Goal: Information Seeking & Learning: Learn about a topic

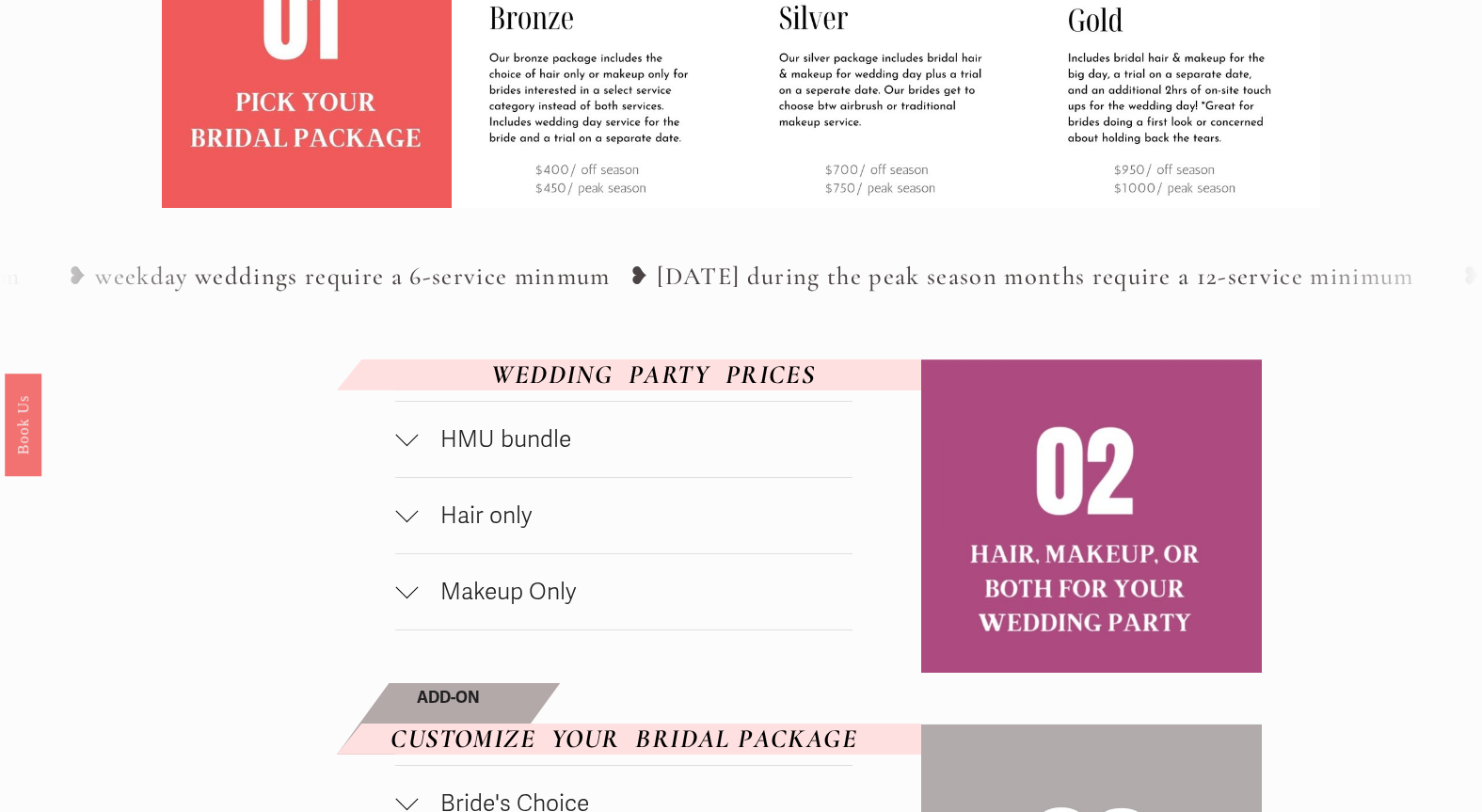
click at [519, 453] on span "HMU bundle" at bounding box center [634, 439] width 435 height 29
click at [410, 439] on div at bounding box center [407, 436] width 23 height 23
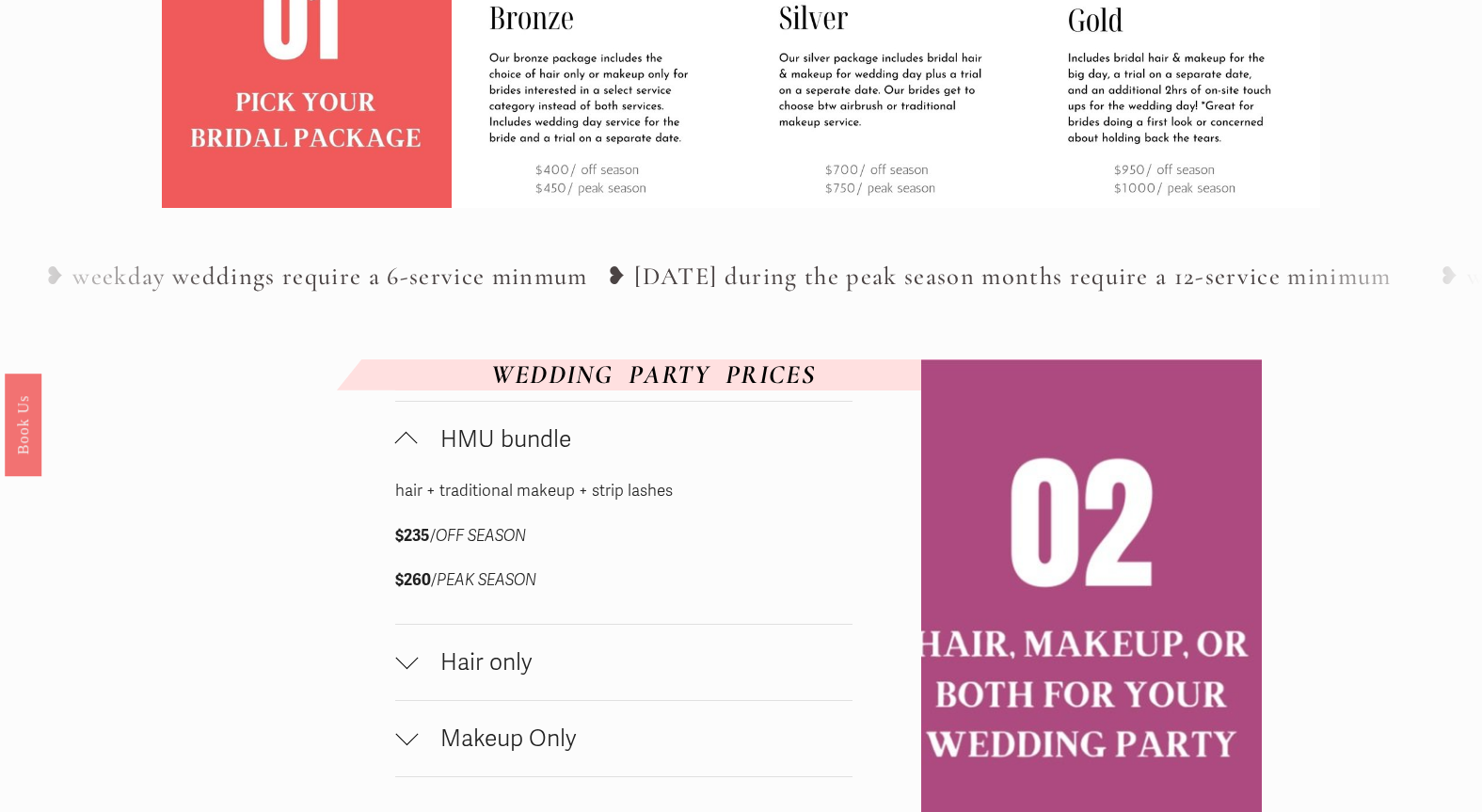
click at [401, 447] on div at bounding box center [407, 443] width 23 height 23
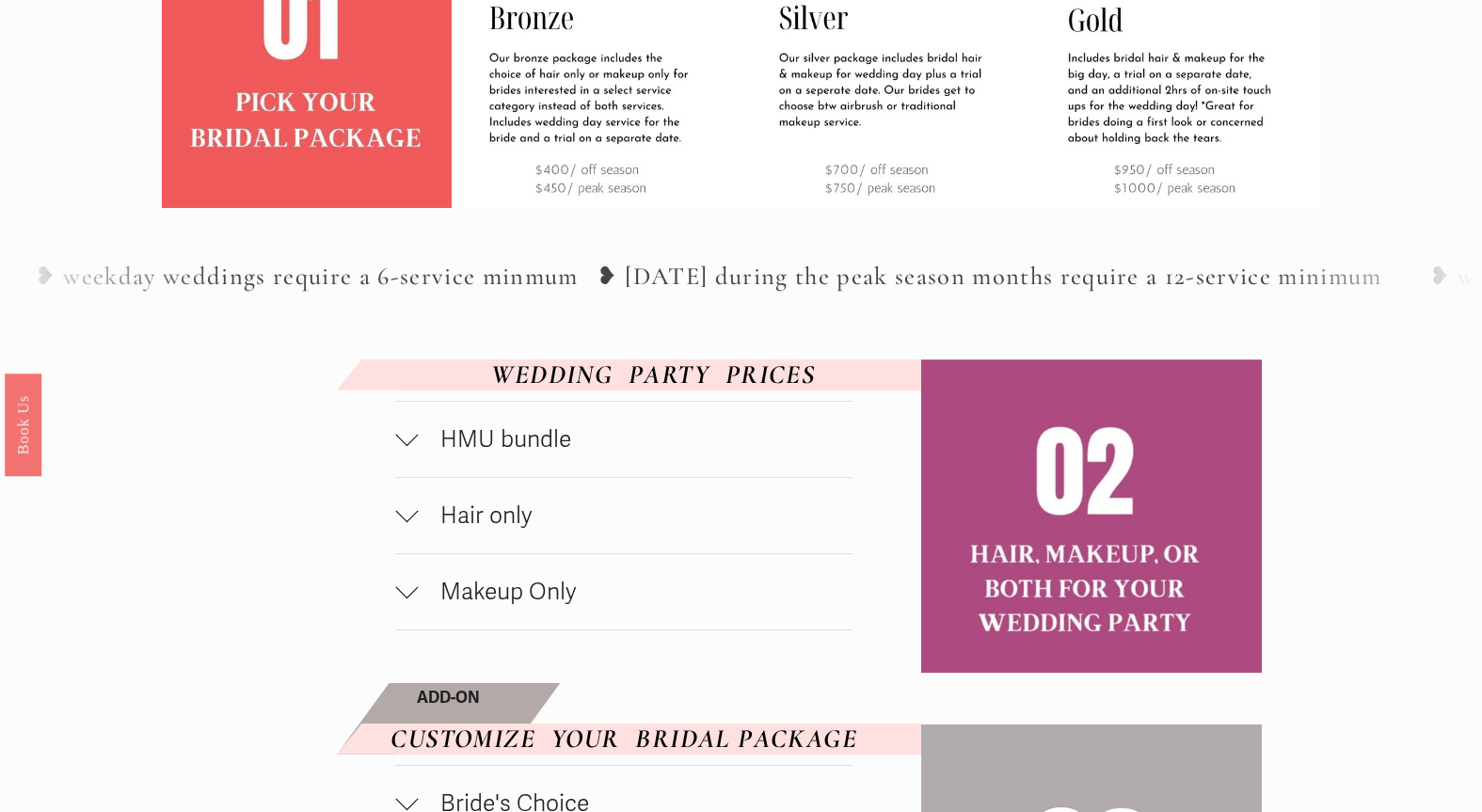
click at [410, 554] on button "Makeup Only" at bounding box center [624, 591] width 458 height 75
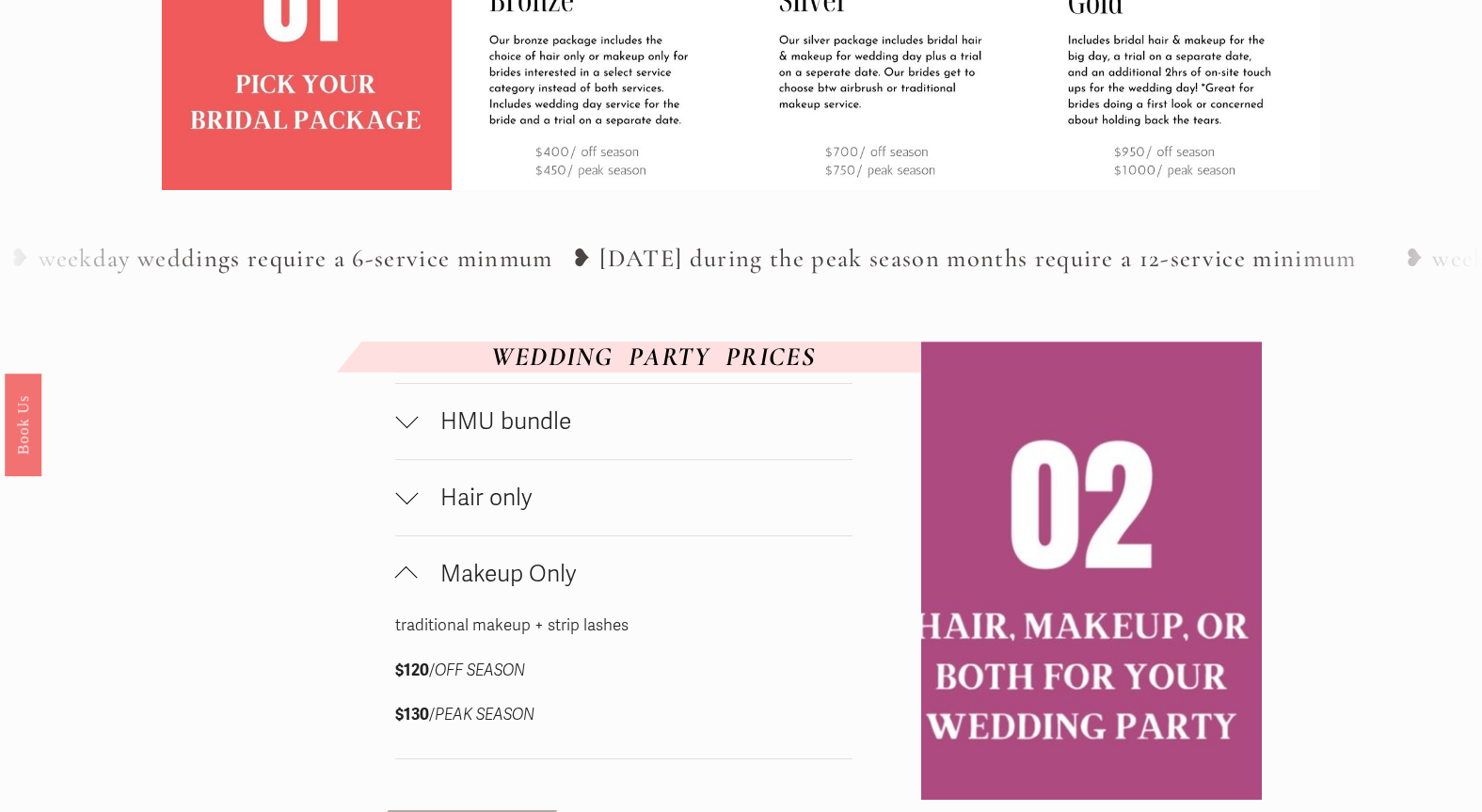
scroll to position [804, 0]
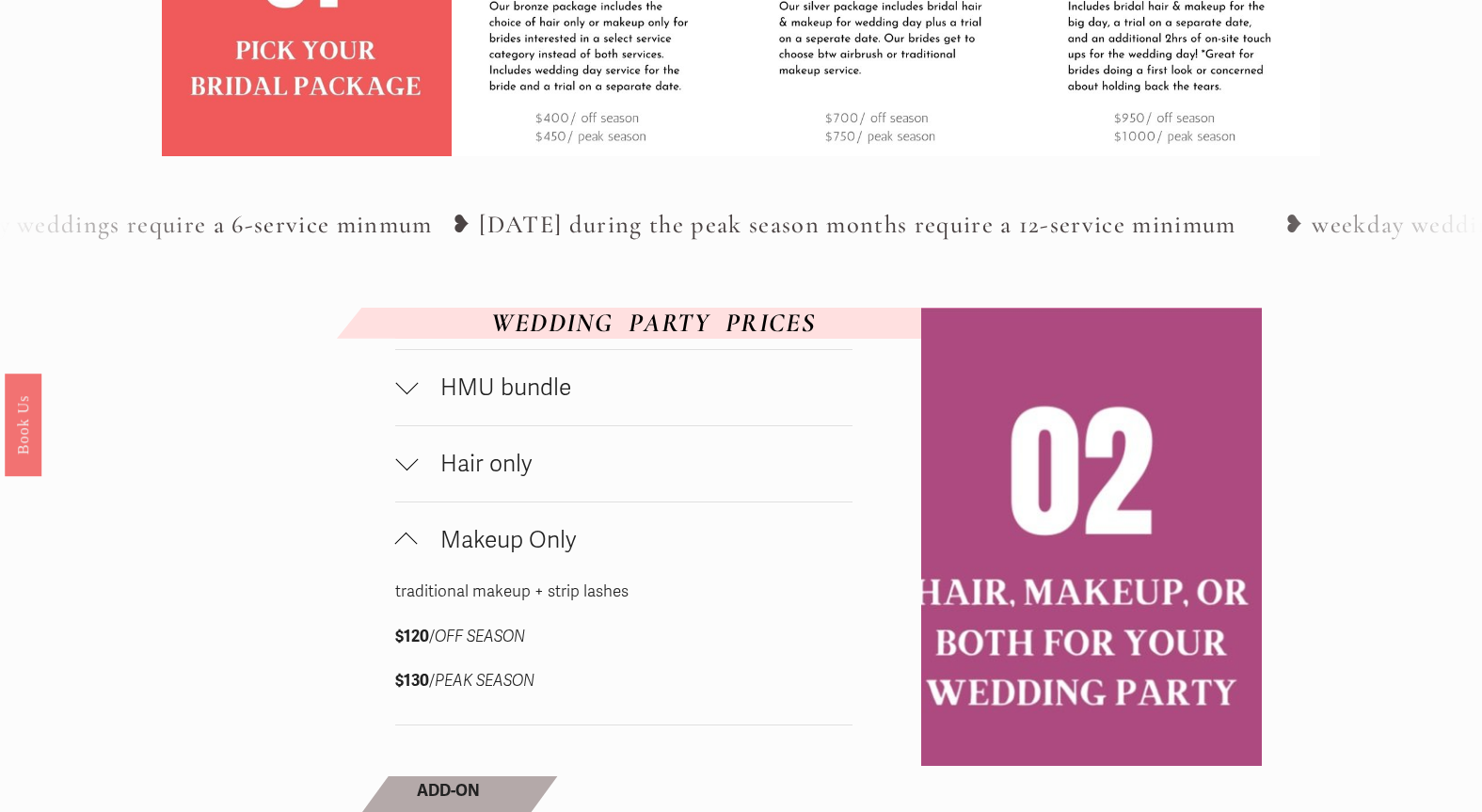
click at [405, 392] on div at bounding box center [407, 384] width 23 height 23
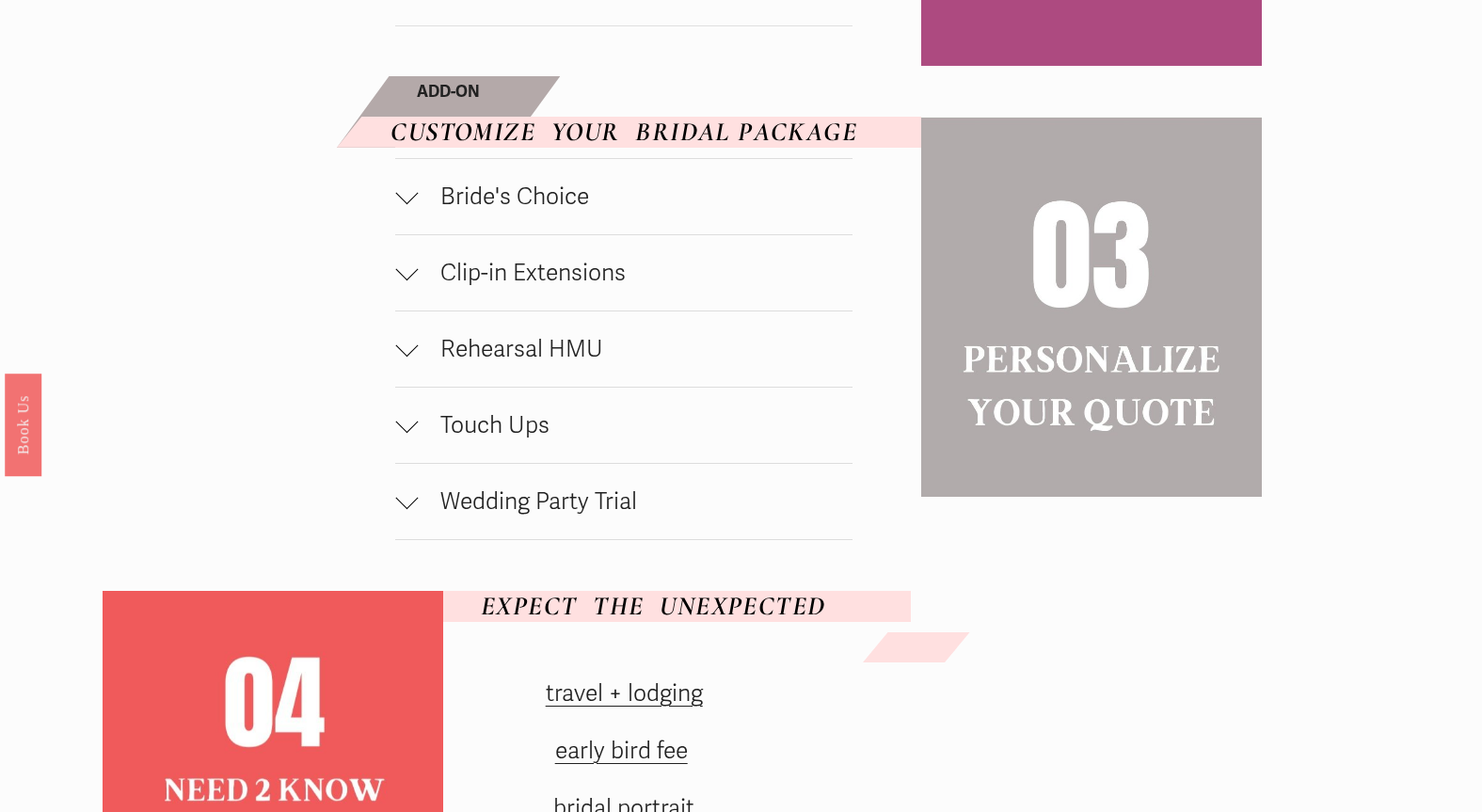
scroll to position [1651, 0]
click at [408, 203] on div at bounding box center [407, 192] width 23 height 23
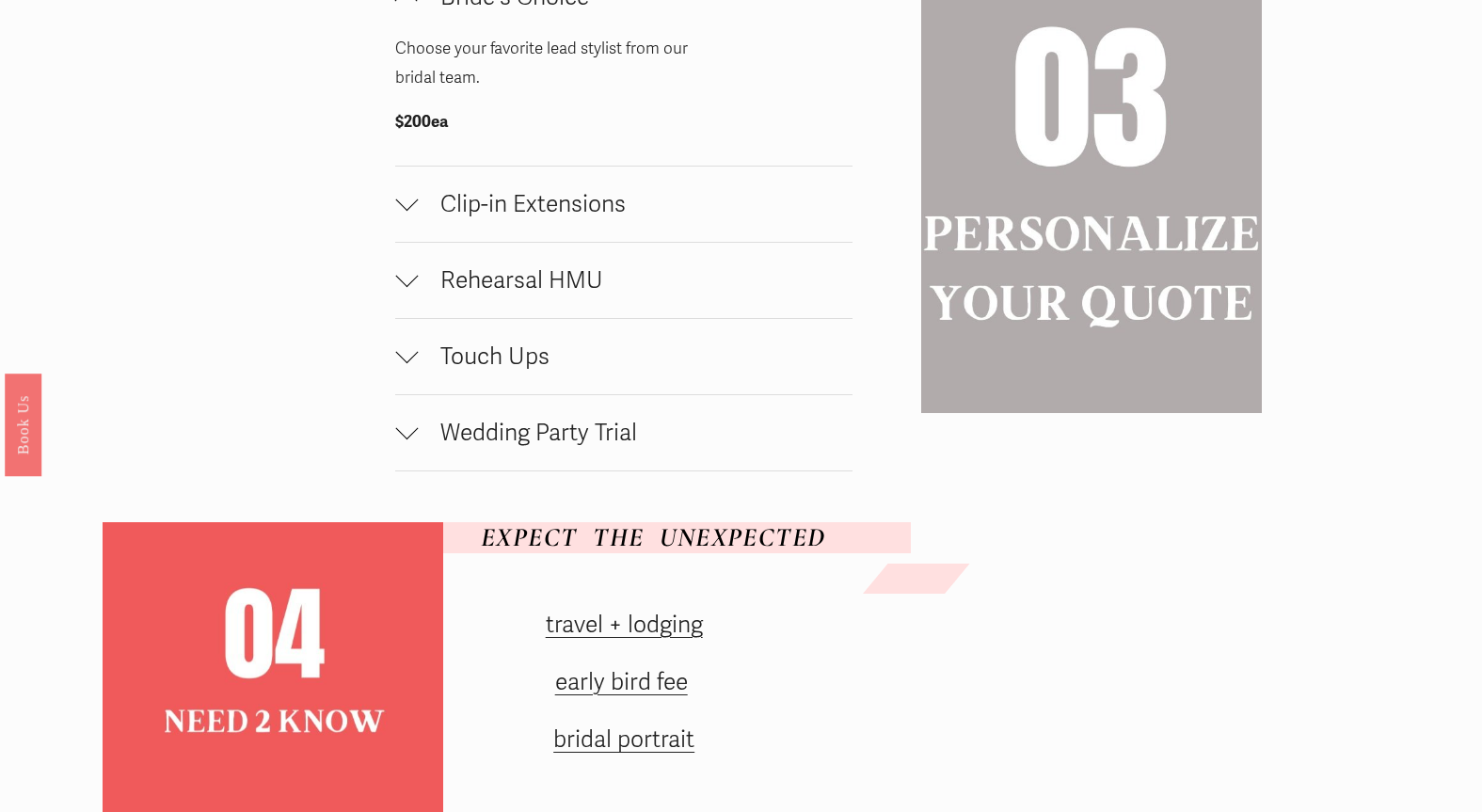
scroll to position [1933, 0]
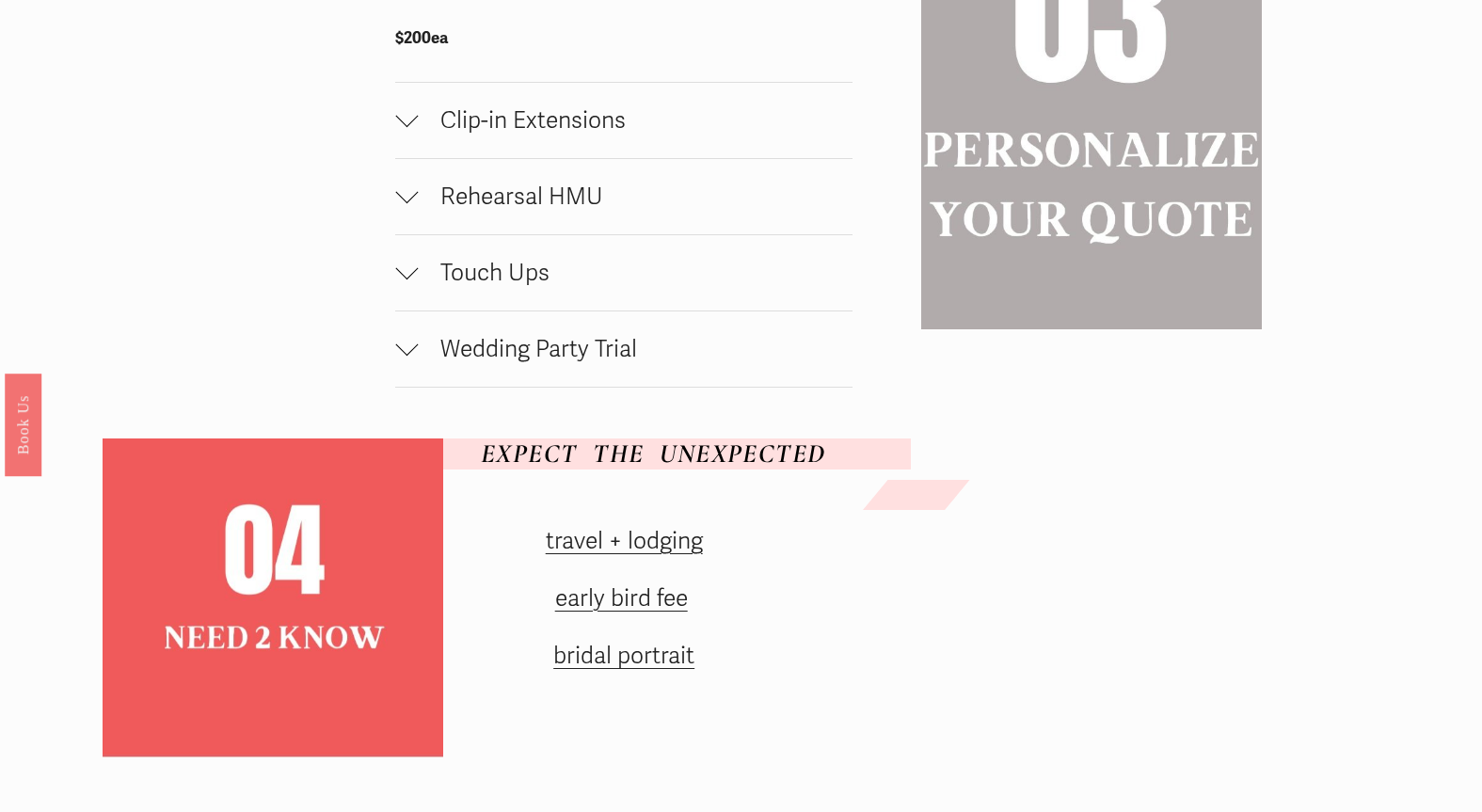
click at [591, 606] on link "early bird fee" at bounding box center [621, 598] width 133 height 29
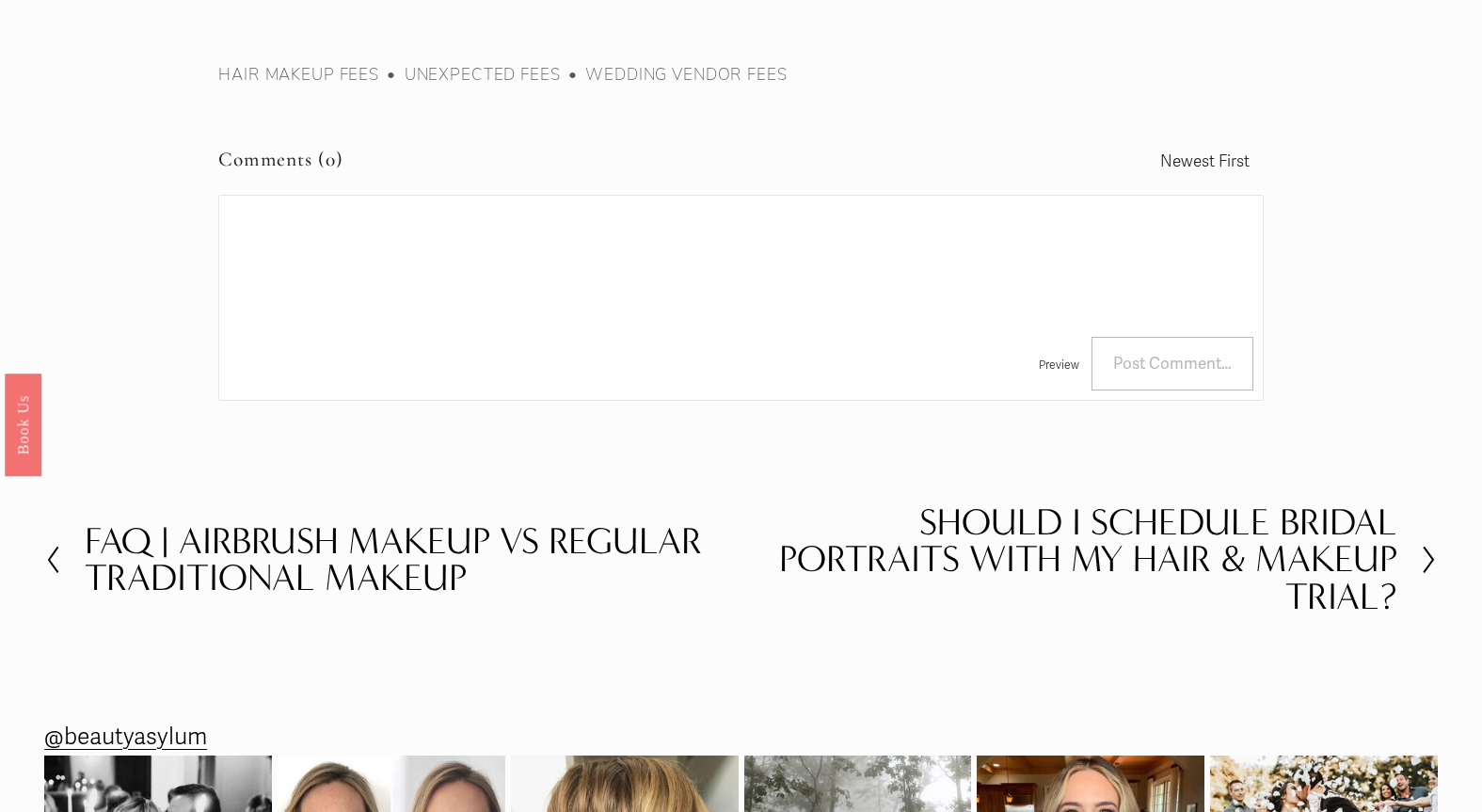
scroll to position [3104, 0]
